Goal: Information Seeking & Learning: Learn about a topic

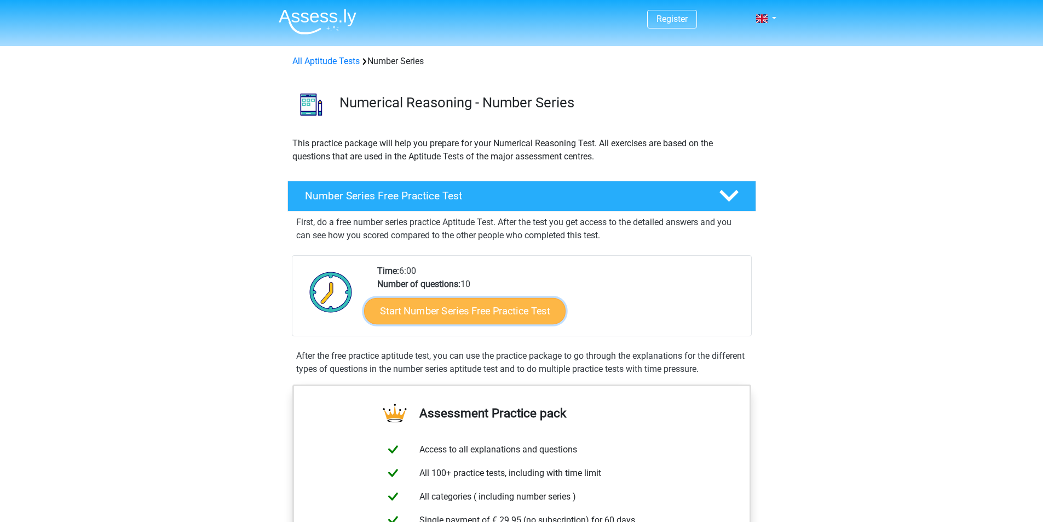
click at [440, 314] on link "Start Number Series Free Practice Test" at bounding box center [464, 310] width 201 height 26
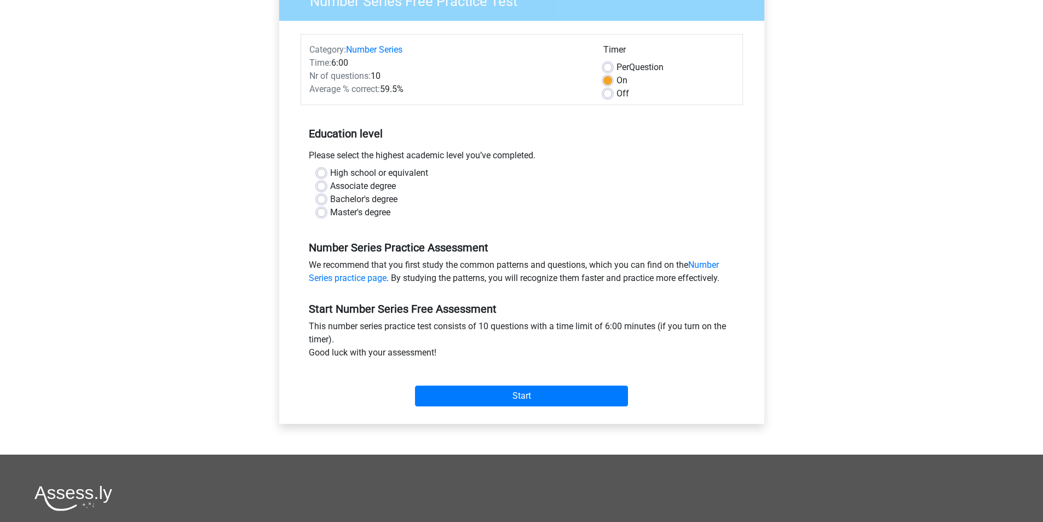
scroll to position [109, 0]
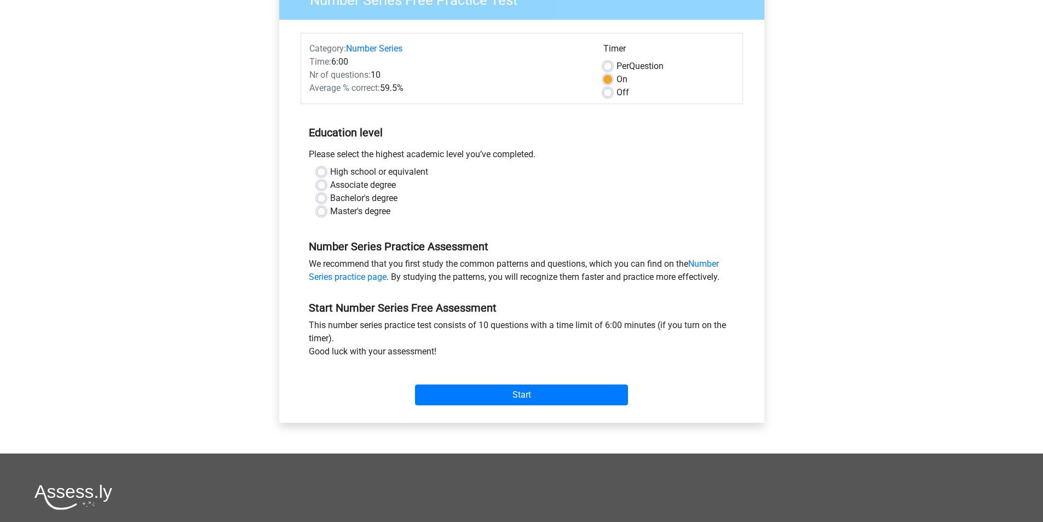
click at [337, 195] on label "Bachelor's degree" at bounding box center [363, 198] width 67 height 13
click at [326, 195] on input "Bachelor's degree" at bounding box center [321, 197] width 9 height 11
radio input "true"
click at [505, 394] on input "Start" at bounding box center [521, 394] width 213 height 21
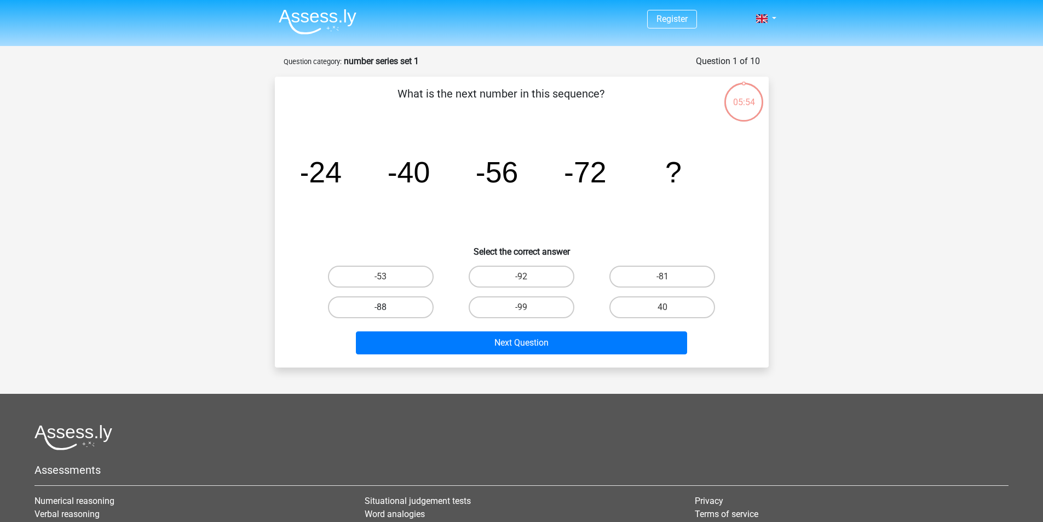
click at [391, 309] on label "-88" at bounding box center [381, 307] width 106 height 22
click at [388, 309] on input "-88" at bounding box center [383, 310] width 7 height 7
radio input "true"
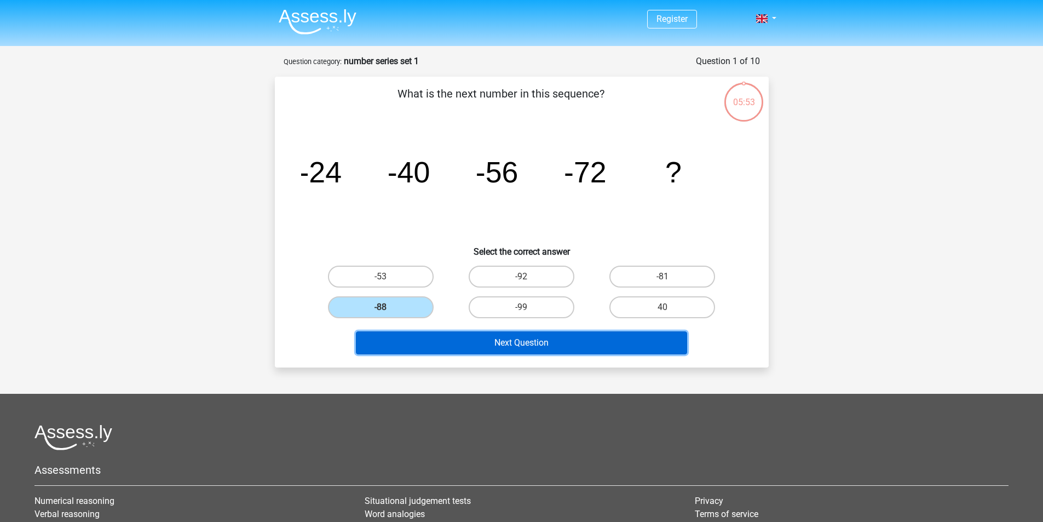
click at [430, 348] on button "Next Question" at bounding box center [521, 342] width 331 height 23
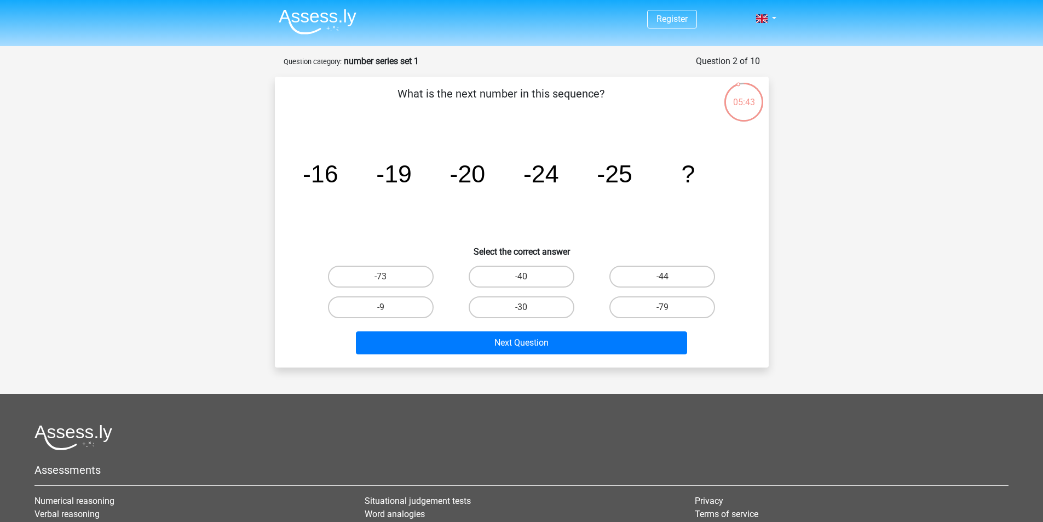
drag, startPoint x: 536, startPoint y: 312, endPoint x: 542, endPoint y: 327, distance: 16.0
click at [536, 312] on label "-30" at bounding box center [522, 307] width 106 height 22
click at [528, 312] on input "-30" at bounding box center [524, 310] width 7 height 7
radio input "true"
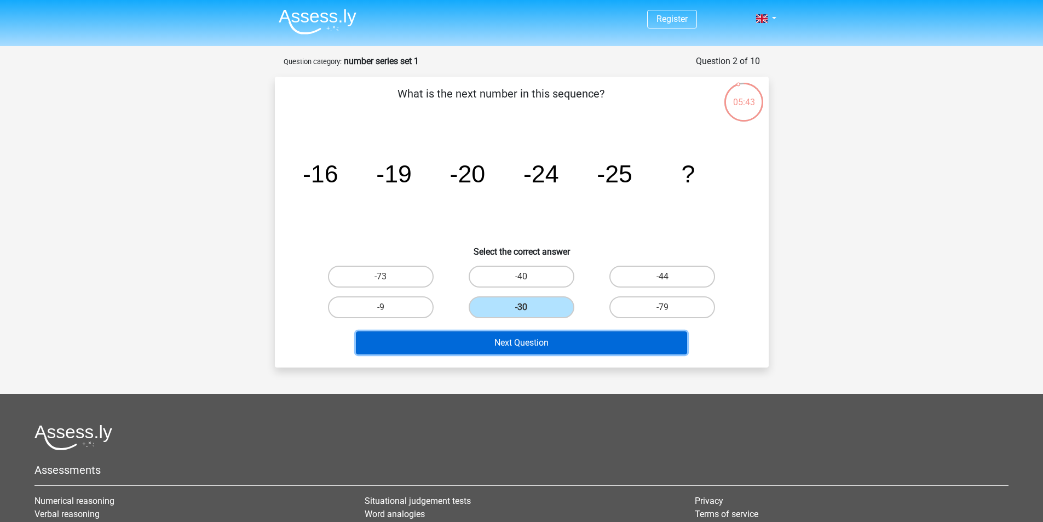
click at [545, 349] on button "Next Question" at bounding box center [521, 342] width 331 height 23
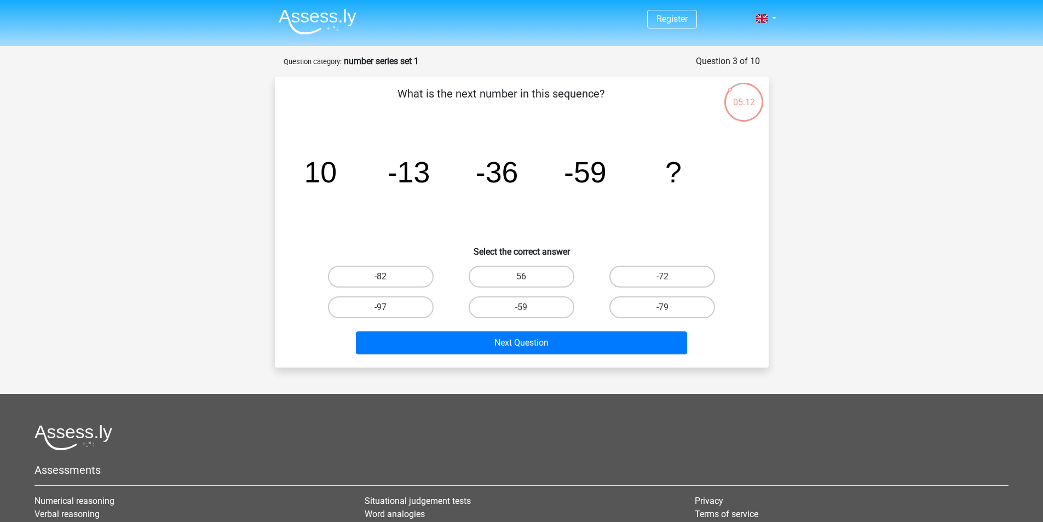
click at [376, 279] on label "-82" at bounding box center [381, 276] width 106 height 22
click at [380, 279] on input "-82" at bounding box center [383, 279] width 7 height 7
radio input "true"
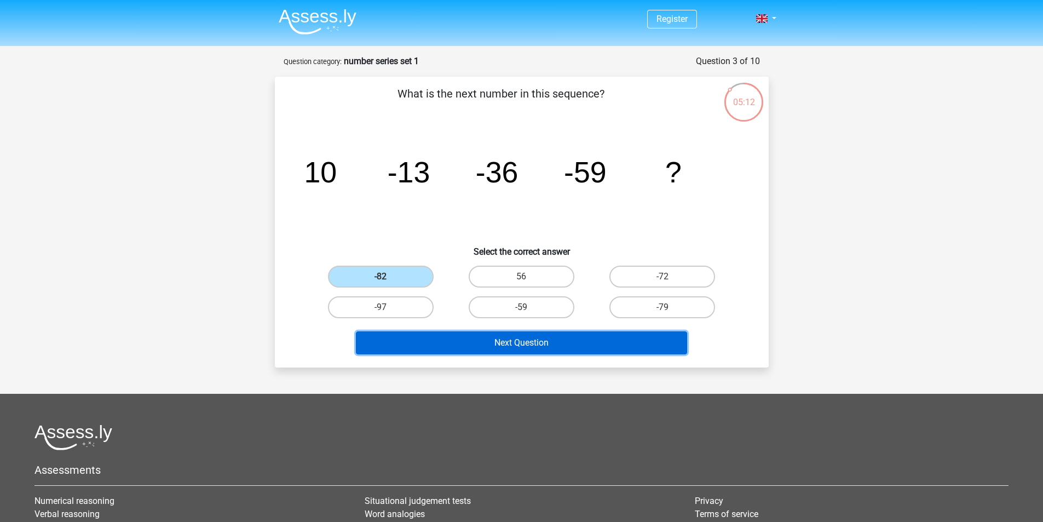
click at [417, 337] on button "Next Question" at bounding box center [521, 342] width 331 height 23
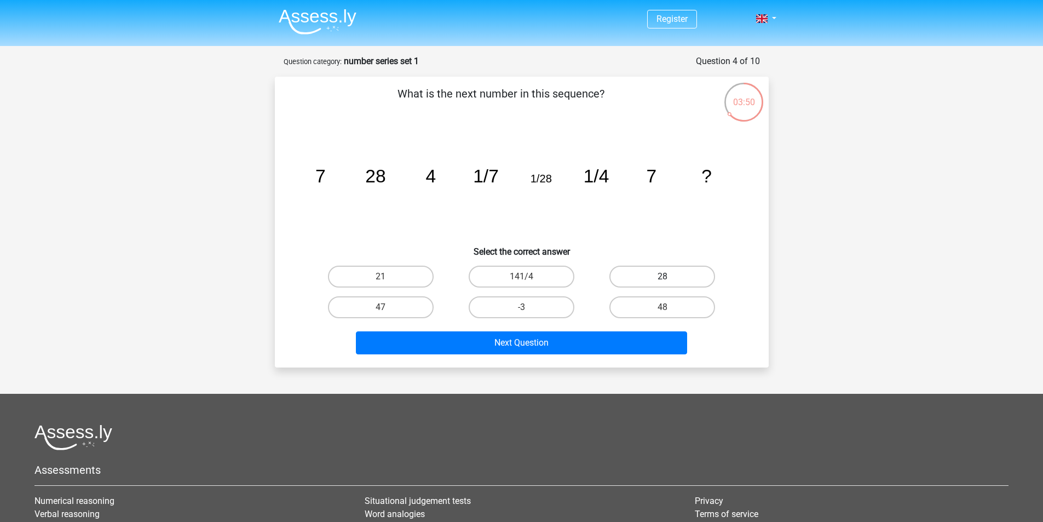
click at [648, 274] on label "28" at bounding box center [662, 276] width 106 height 22
click at [662, 276] on input "28" at bounding box center [665, 279] width 7 height 7
radio input "true"
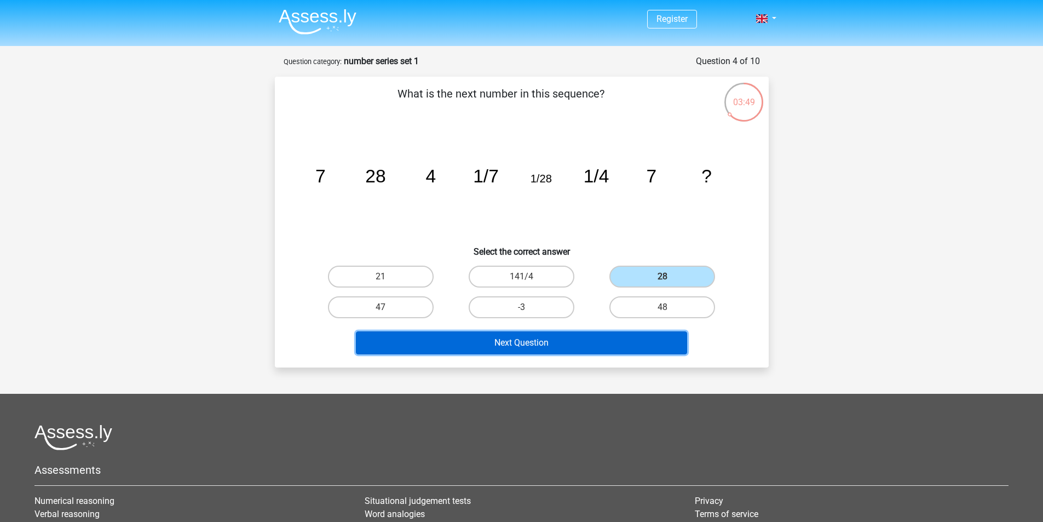
click at [605, 340] on button "Next Question" at bounding box center [521, 342] width 331 height 23
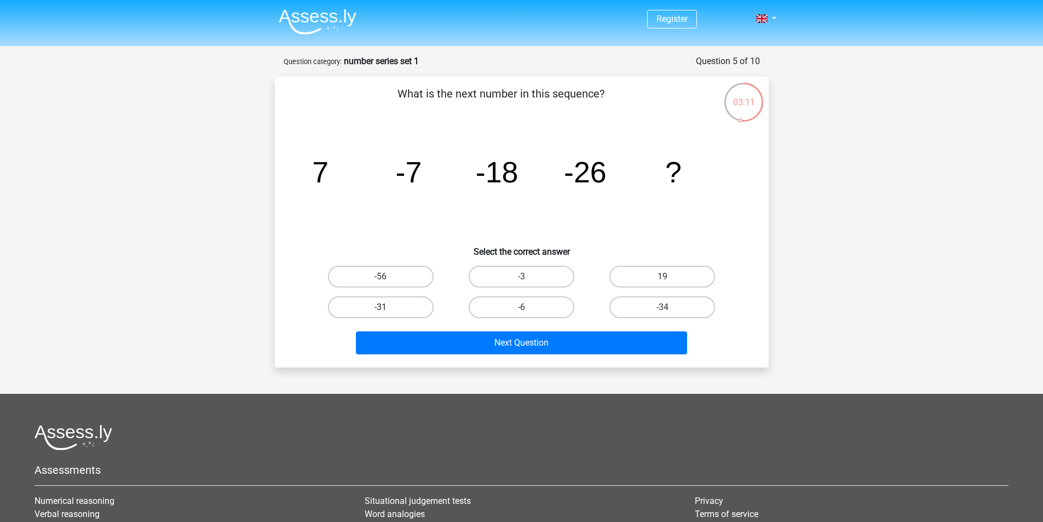
click at [376, 309] on label "-31" at bounding box center [381, 307] width 106 height 22
click at [380, 309] on input "-31" at bounding box center [383, 310] width 7 height 7
radio input "true"
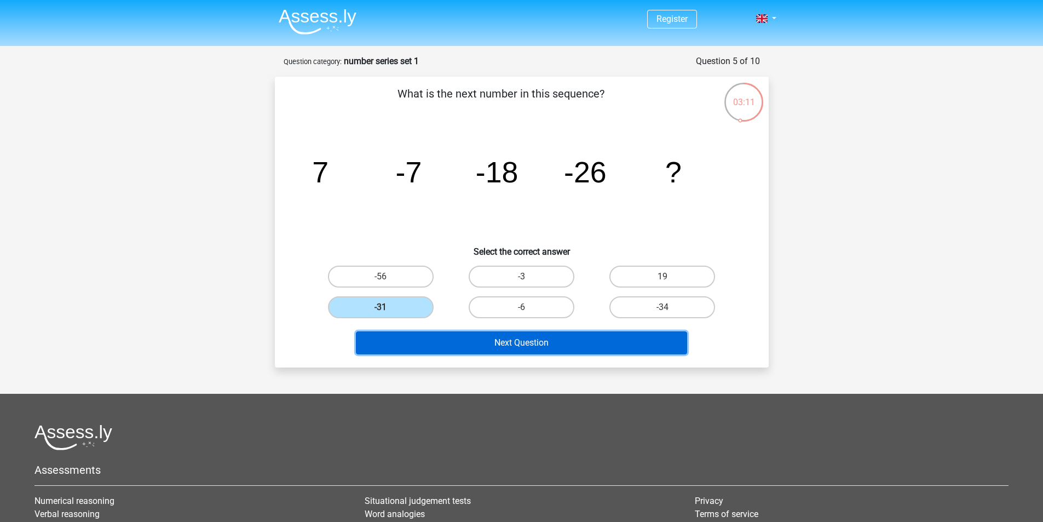
click at [403, 344] on button "Next Question" at bounding box center [521, 342] width 331 height 23
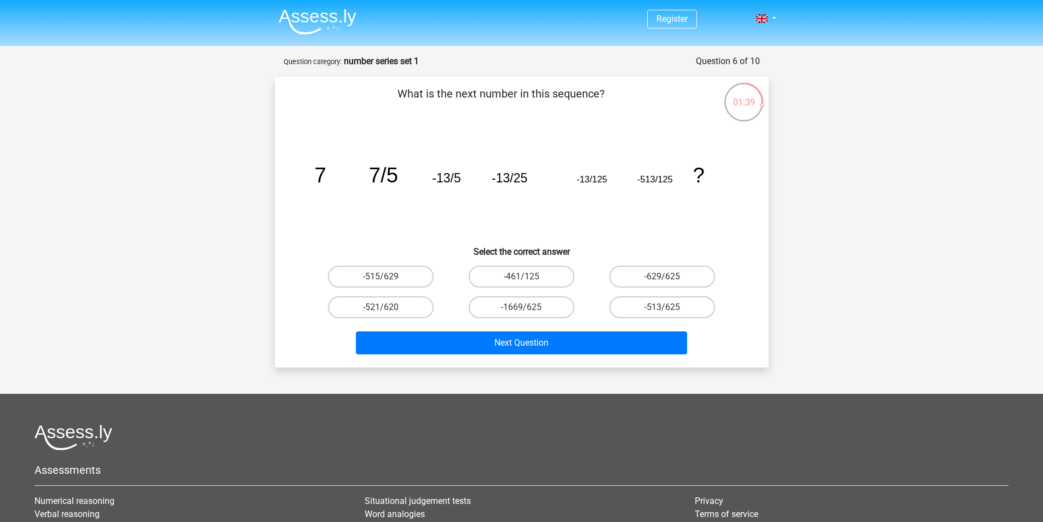
drag, startPoint x: 451, startPoint y: 183, endPoint x: 432, endPoint y: 188, distance: 19.8
click at [432, 188] on icon "image/svg+xml 7 7/5 -13/5 -13/25 -13/125 -513/125 ?" at bounding box center [521, 182] width 441 height 111
click at [671, 307] on label "-513/625" at bounding box center [662, 307] width 106 height 22
click at [669, 307] on input "-513/625" at bounding box center [665, 310] width 7 height 7
radio input "true"
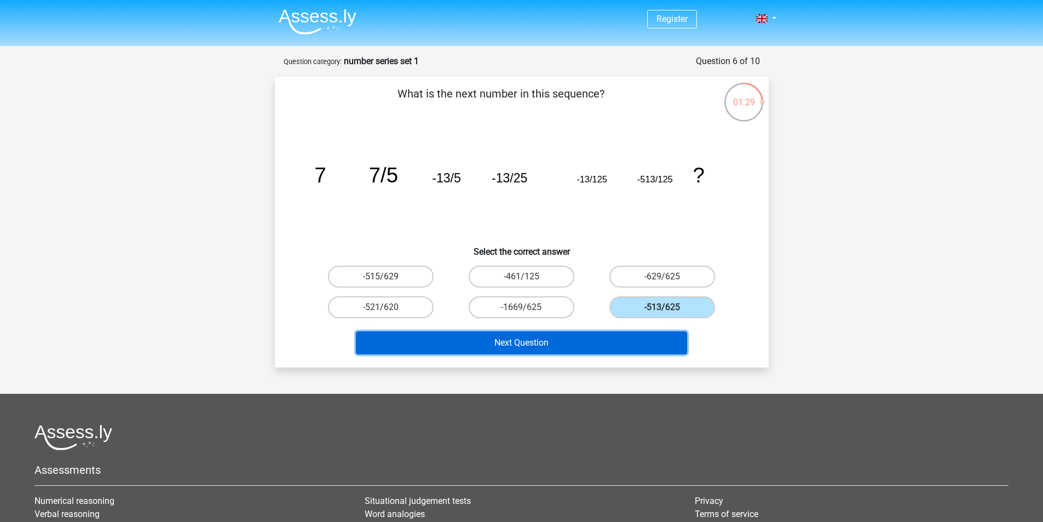
click at [572, 346] on button "Next Question" at bounding box center [521, 342] width 331 height 23
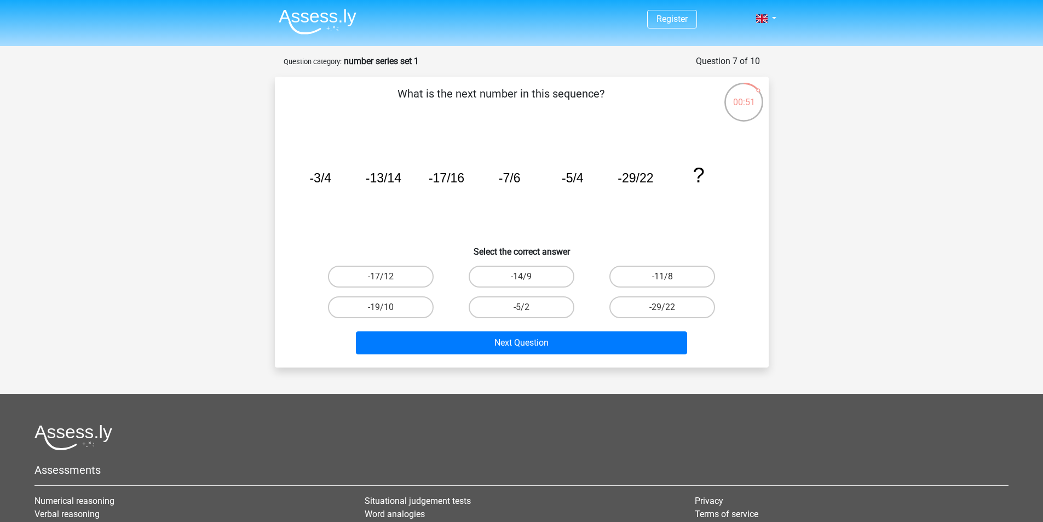
drag, startPoint x: 454, startPoint y: 179, endPoint x: 448, endPoint y: 180, distance: 6.0
click at [448, 180] on tspan "-17/16" at bounding box center [446, 178] width 36 height 14
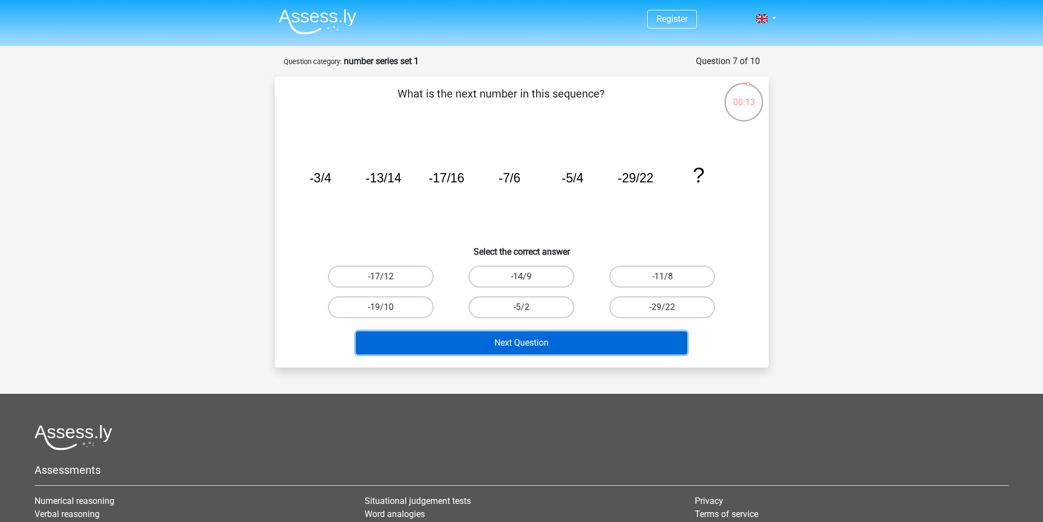
click at [478, 345] on button "Next Question" at bounding box center [521, 342] width 331 height 23
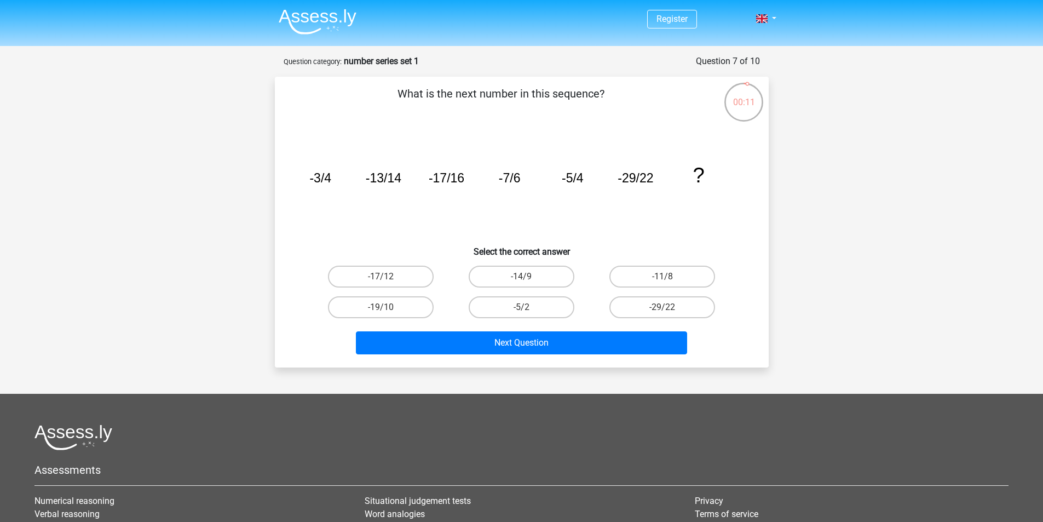
drag, startPoint x: 396, startPoint y: 277, endPoint x: 411, endPoint y: 369, distance: 93.6
click at [396, 279] on label "-17/12" at bounding box center [381, 276] width 106 height 22
click at [388, 279] on input "-17/12" at bounding box center [383, 279] width 7 height 7
radio input "true"
click at [412, 361] on div "What is the next number in this sequence? image/svg+xml -3/4 -13/14 -17/16 -7/6…" at bounding box center [522, 222] width 494 height 291
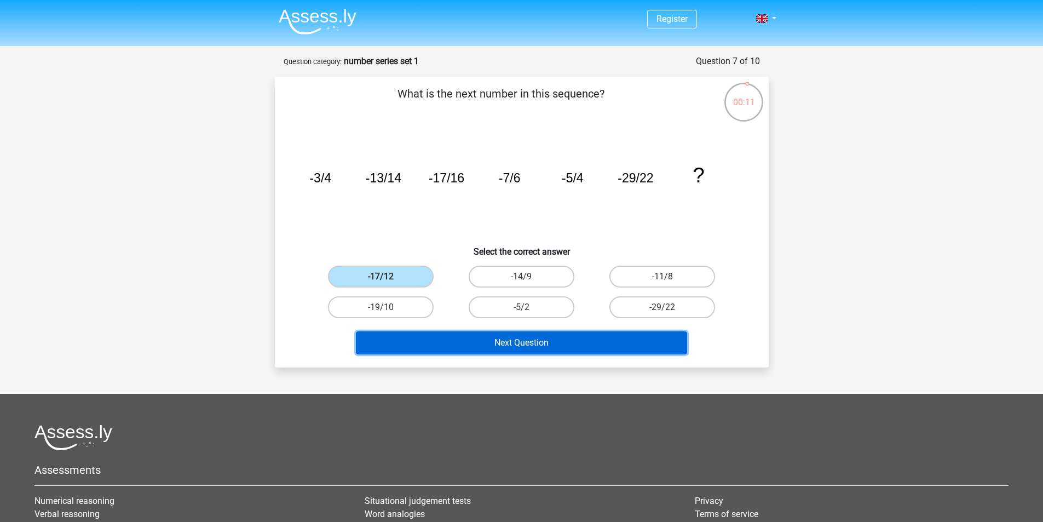
click at [412, 351] on button "Next Question" at bounding box center [521, 342] width 331 height 23
click at [498, 343] on button "Next Question" at bounding box center [521, 342] width 331 height 23
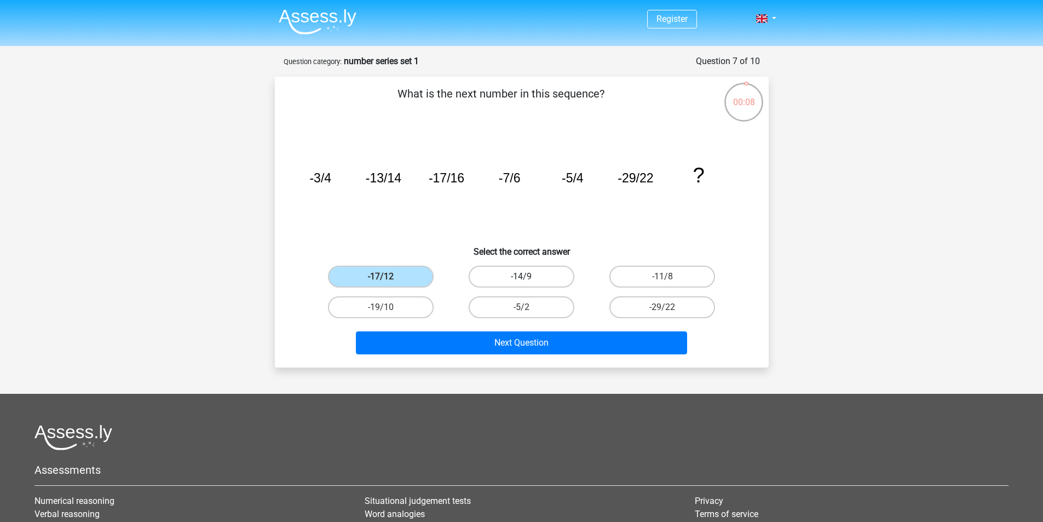
click at [510, 279] on label "-14/9" at bounding box center [522, 276] width 106 height 22
click at [521, 279] on input "-14/9" at bounding box center [524, 279] width 7 height 7
radio input "true"
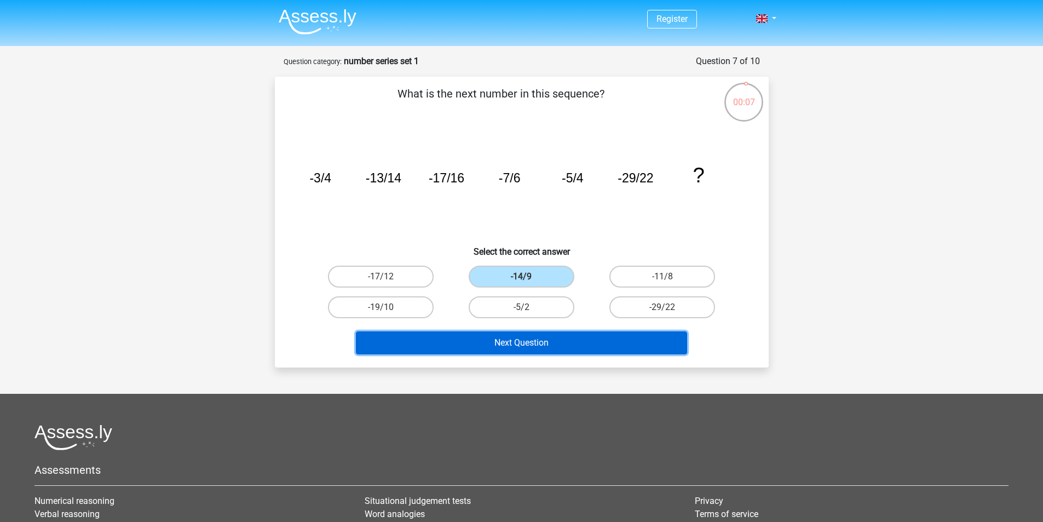
click at [494, 337] on button "Next Question" at bounding box center [521, 342] width 331 height 23
